Goal: Contribute content

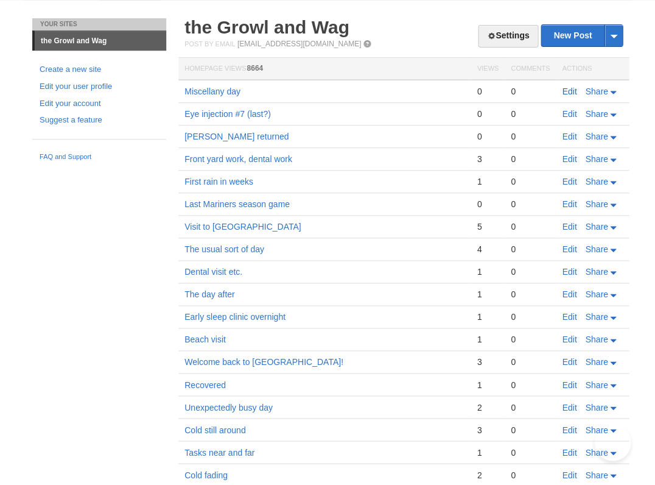
click at [568, 86] on link "Edit" at bounding box center [569, 91] width 15 height 10
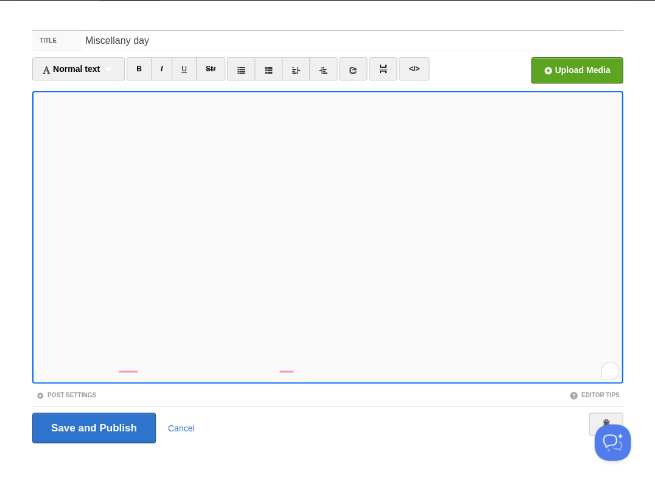
scroll to position [29, 0]
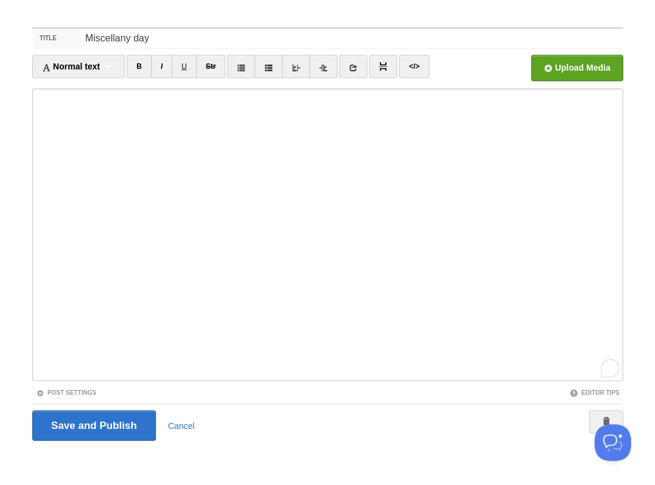
scroll to position [485, 0]
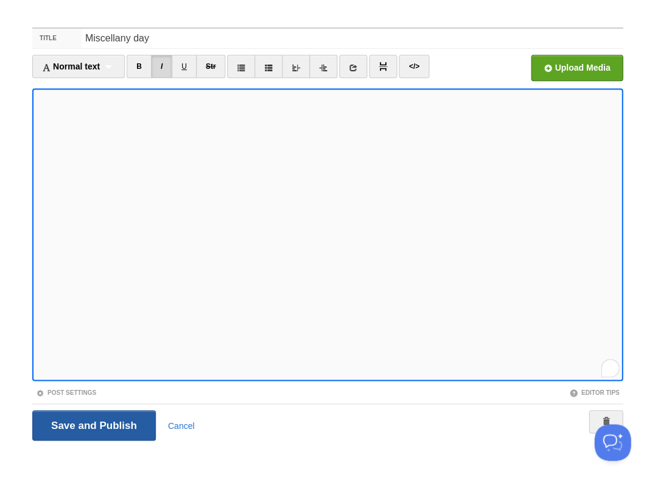
click at [93, 424] on input "Save and Publish" at bounding box center [94, 425] width 124 height 30
